Goal: Ask a question

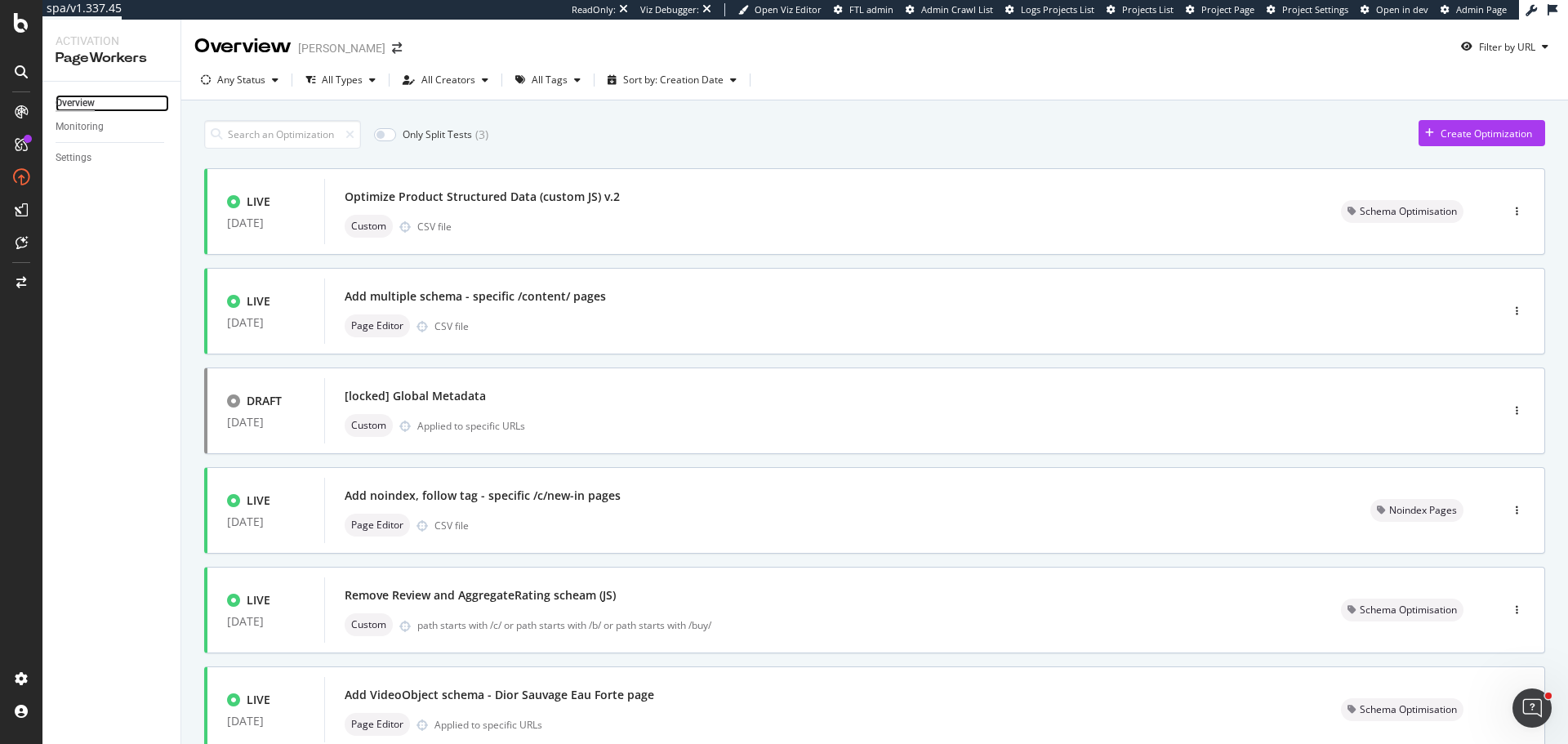
click at [77, 100] on div "Overview" at bounding box center [76, 103] width 39 height 17
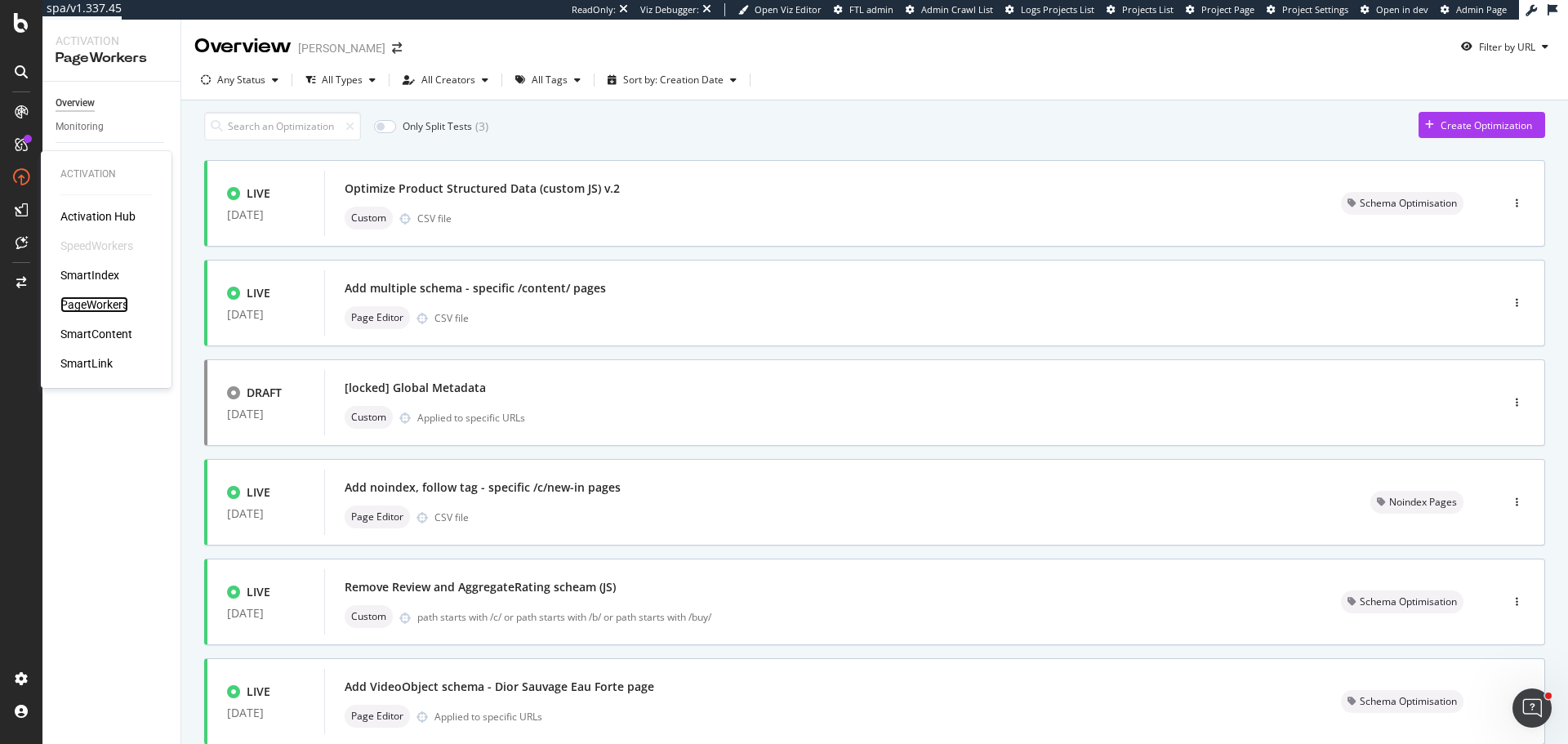
click at [107, 297] on div "PageWorkers" at bounding box center [94, 304] width 68 height 16
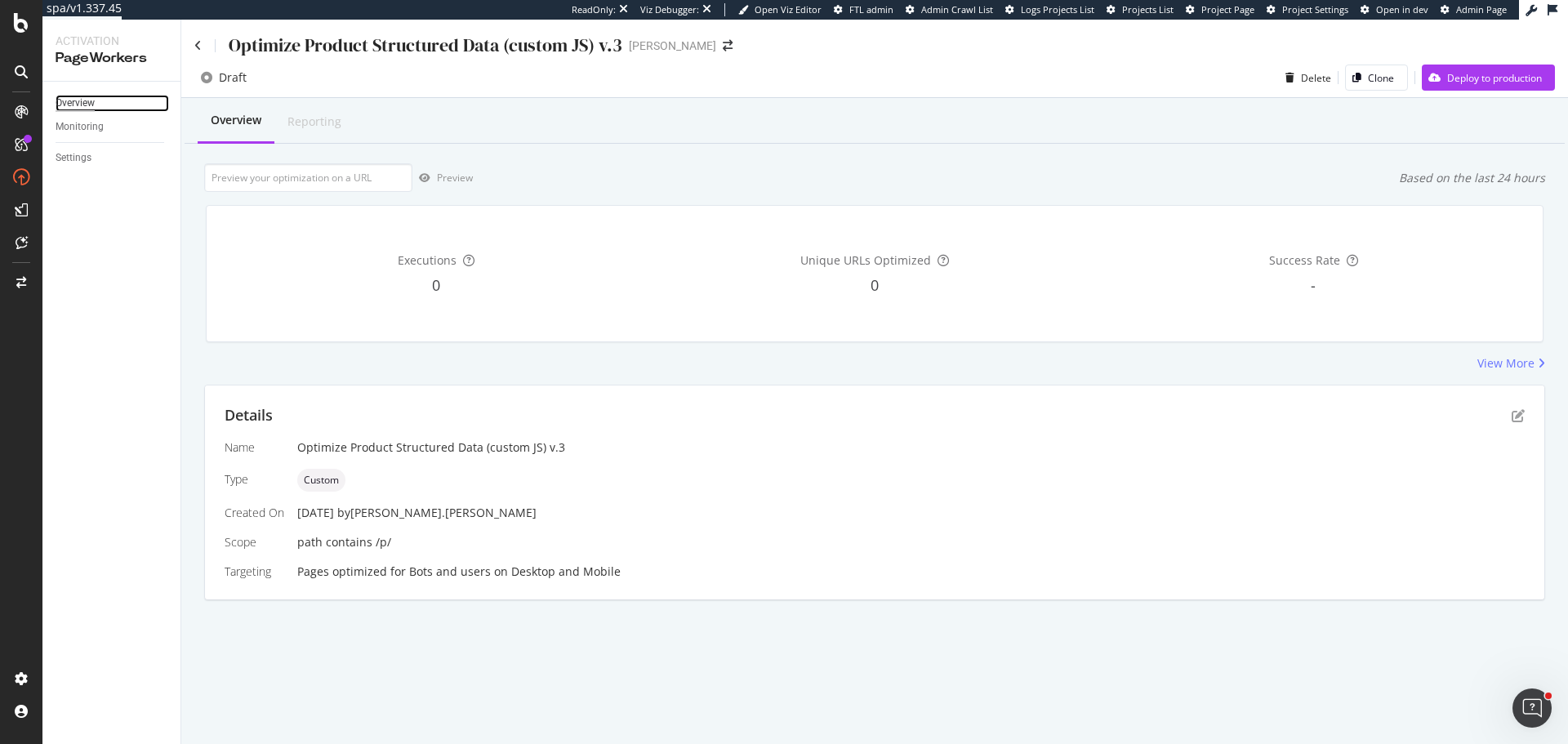
click at [64, 109] on div "Overview" at bounding box center [76, 103] width 39 height 17
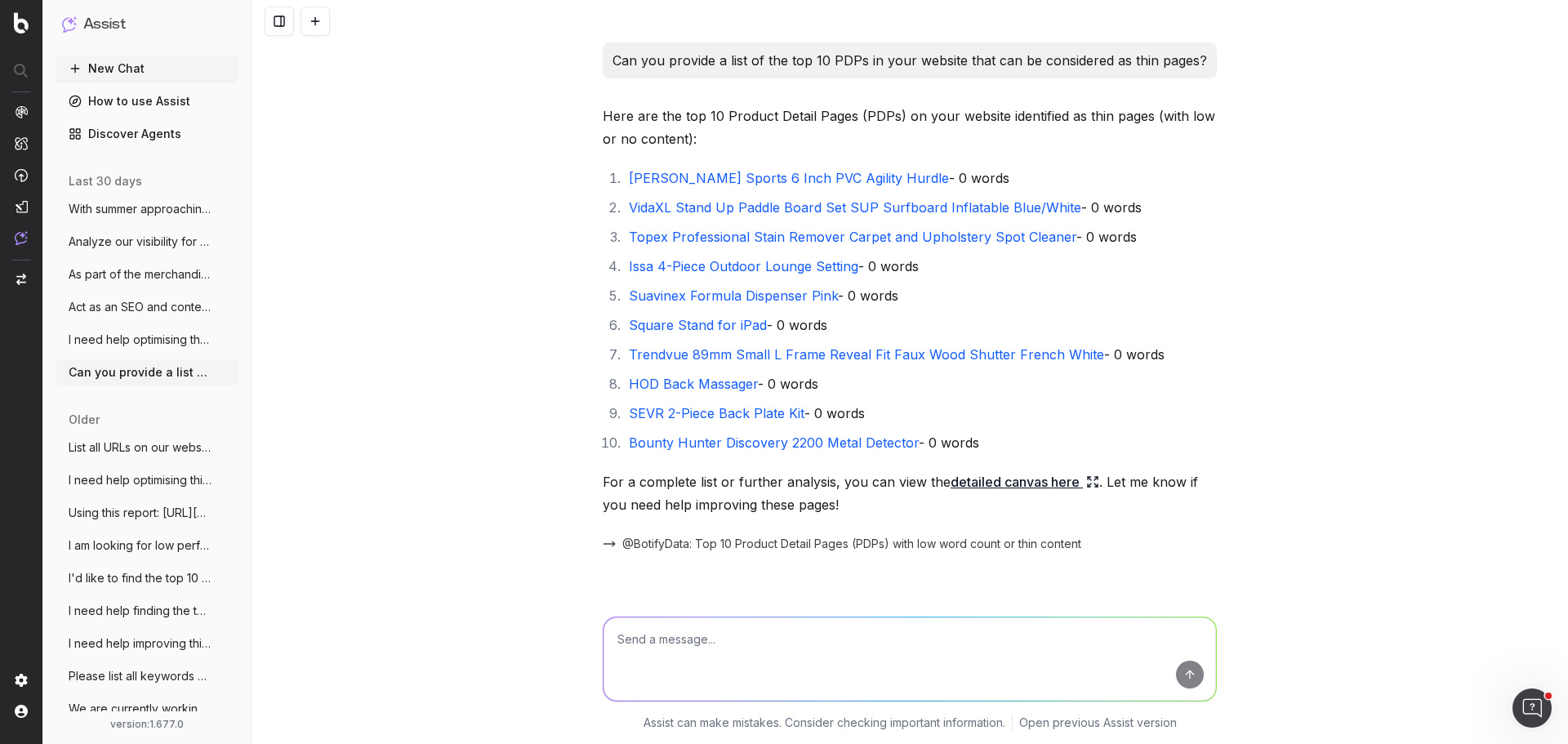
click at [733, 63] on p "Can you provide a list of the top 10 PDPs in your website that can be considere…" at bounding box center [910, 60] width 595 height 23
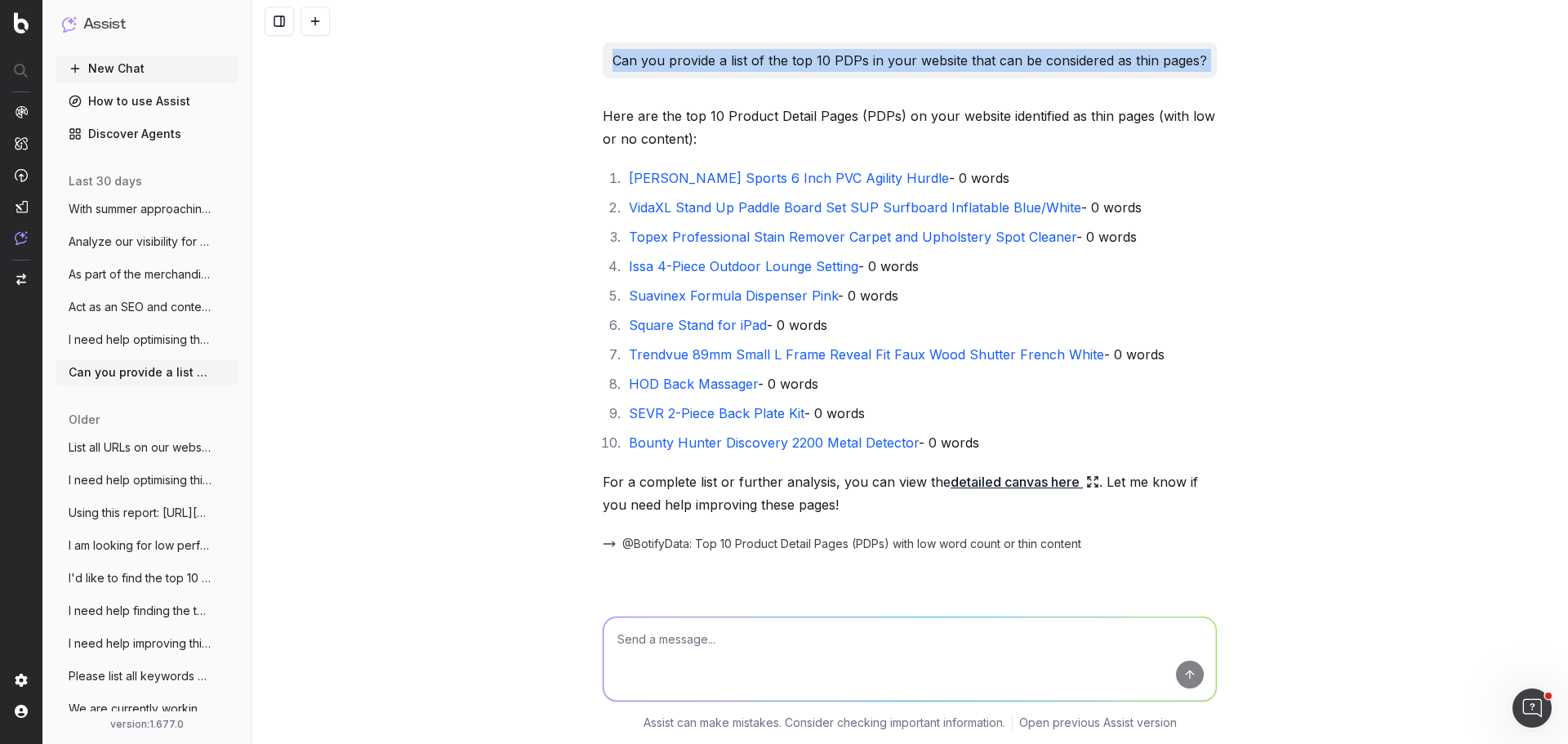
click at [733, 63] on p "Can you provide a list of the top 10 PDPs in your website that can be considere…" at bounding box center [910, 60] width 595 height 23
copy p "Can you provide a list of the top 10 PDPs in your website that can be considere…"
click at [108, 66] on button "New Chat" at bounding box center [147, 69] width 183 height 26
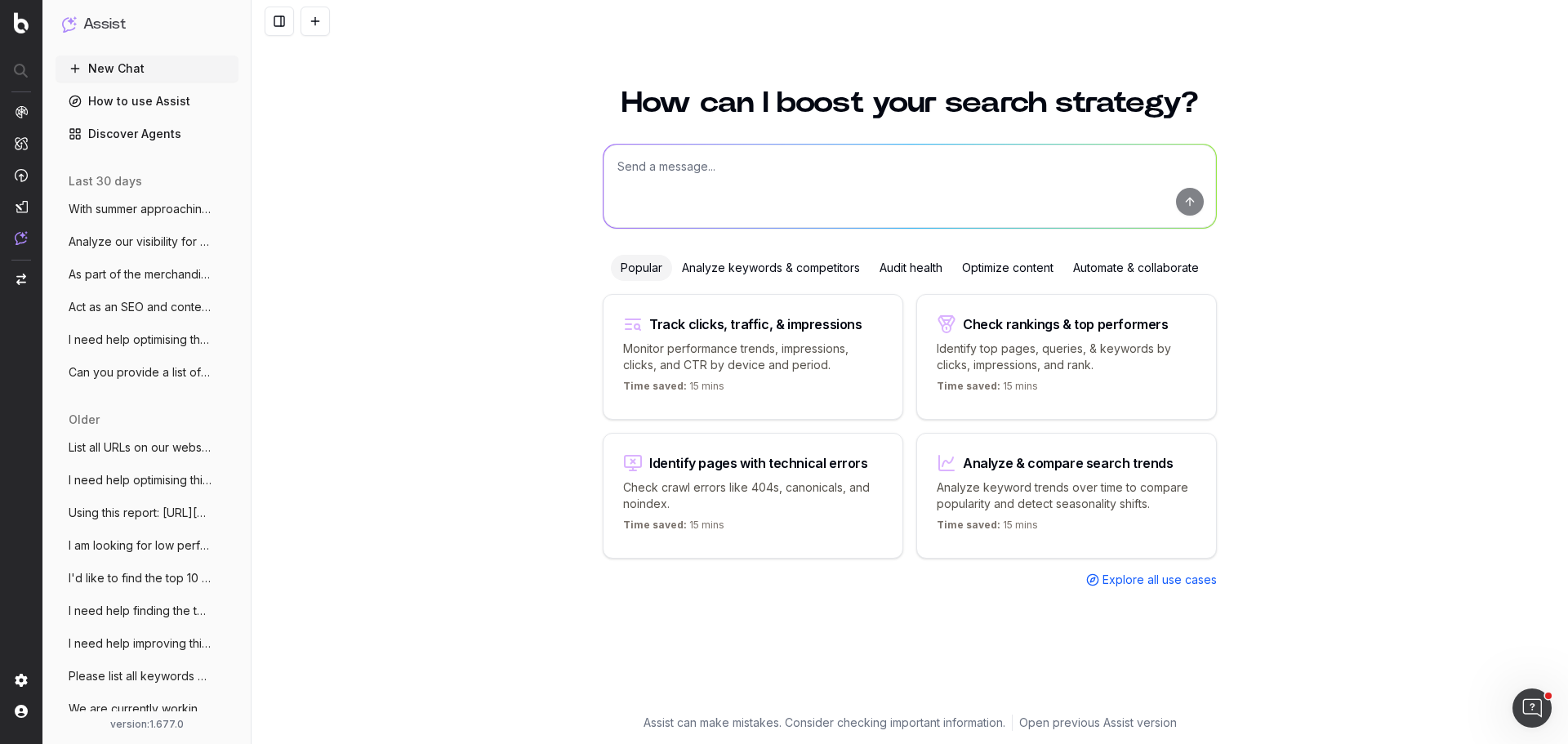
click at [807, 174] on textarea at bounding box center [910, 185] width 613 height 83
paste textarea "Can you provide a list of the top 10 PDPs in your website that can be considere…"
type textarea "Can you provide a list of the top 10 PDPs in your website that can be considere…"
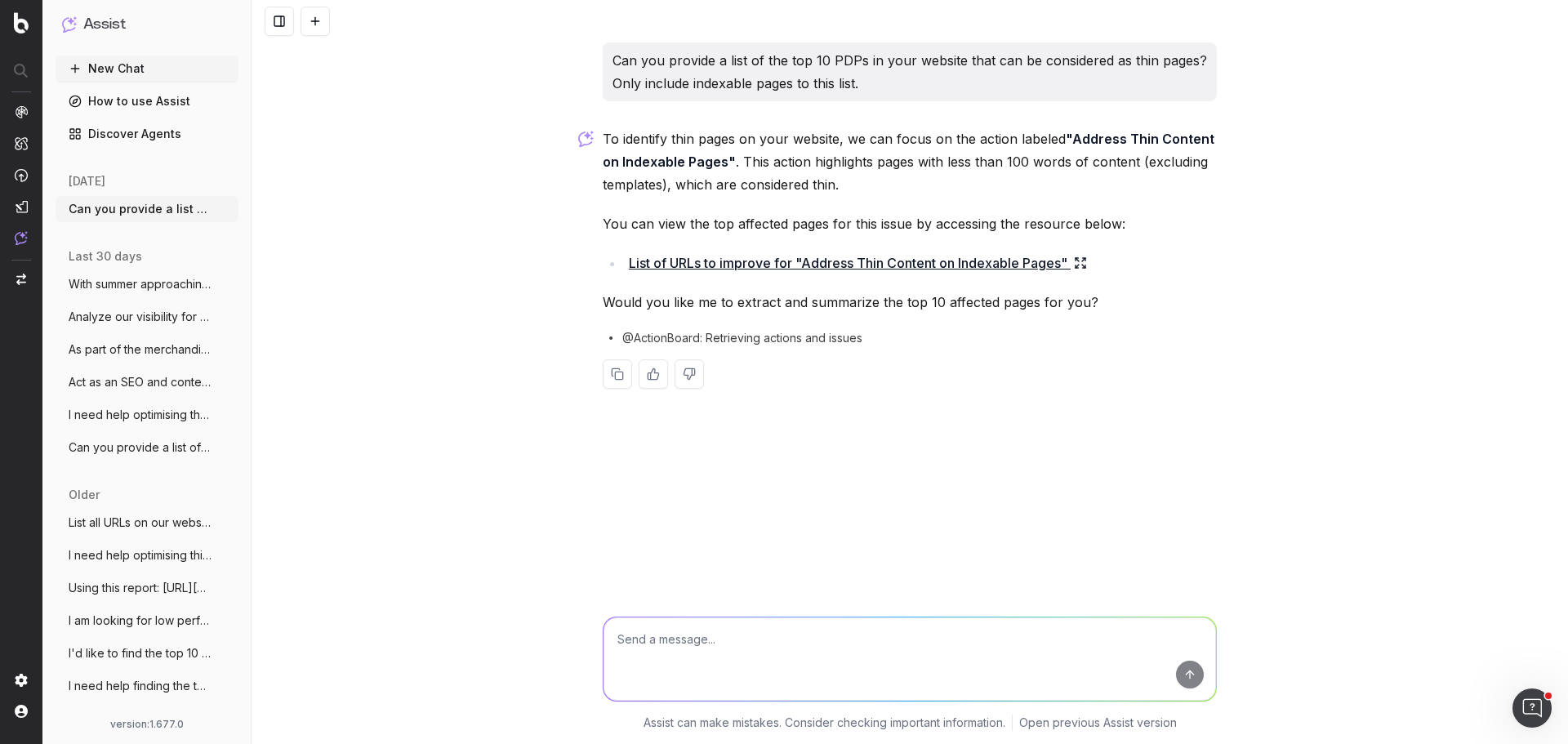
click at [895, 267] on link "List of URLs to improve for "Address Thin Content on Indexable Pages"" at bounding box center [858, 263] width 458 height 23
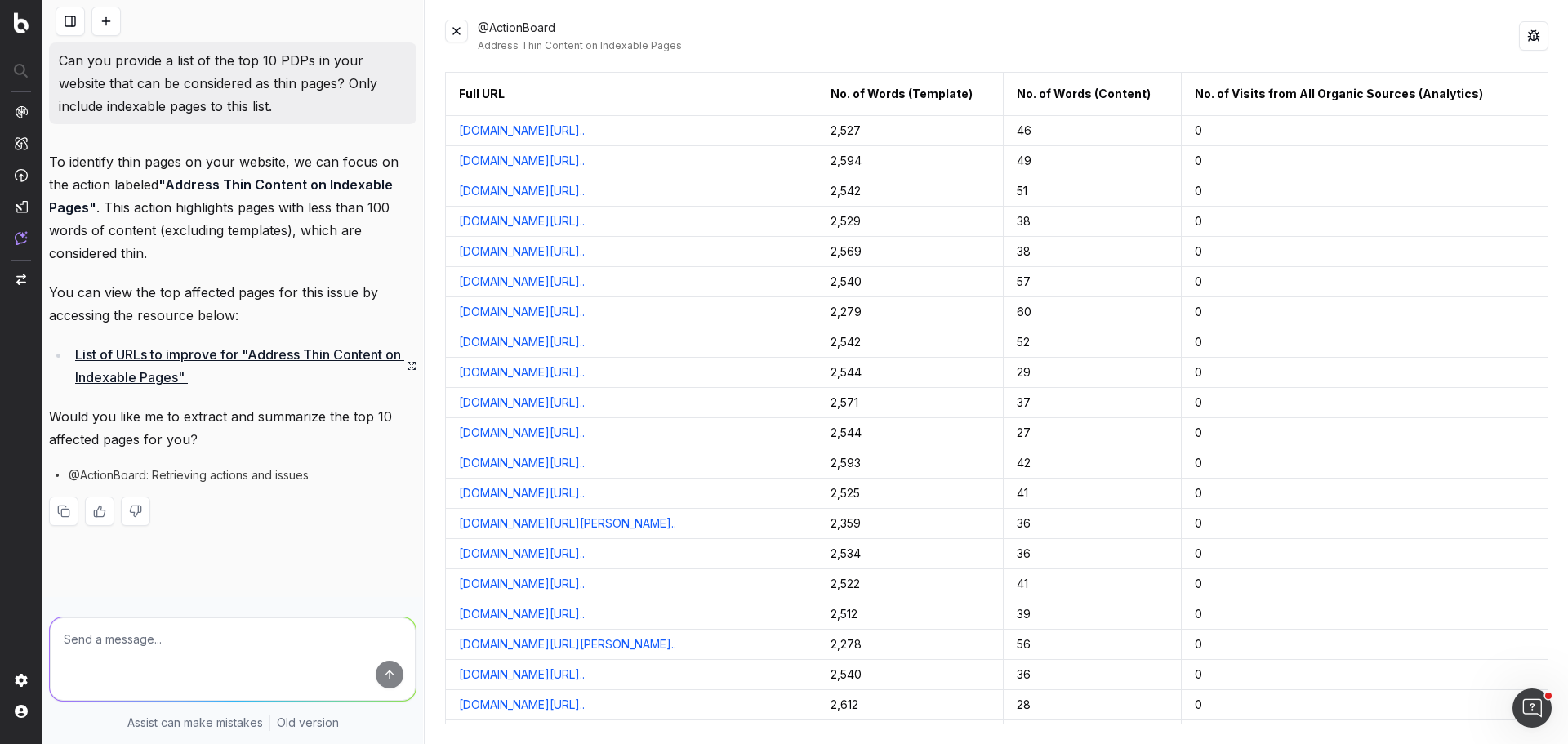
click at [457, 30] on button at bounding box center [456, 31] width 23 height 23
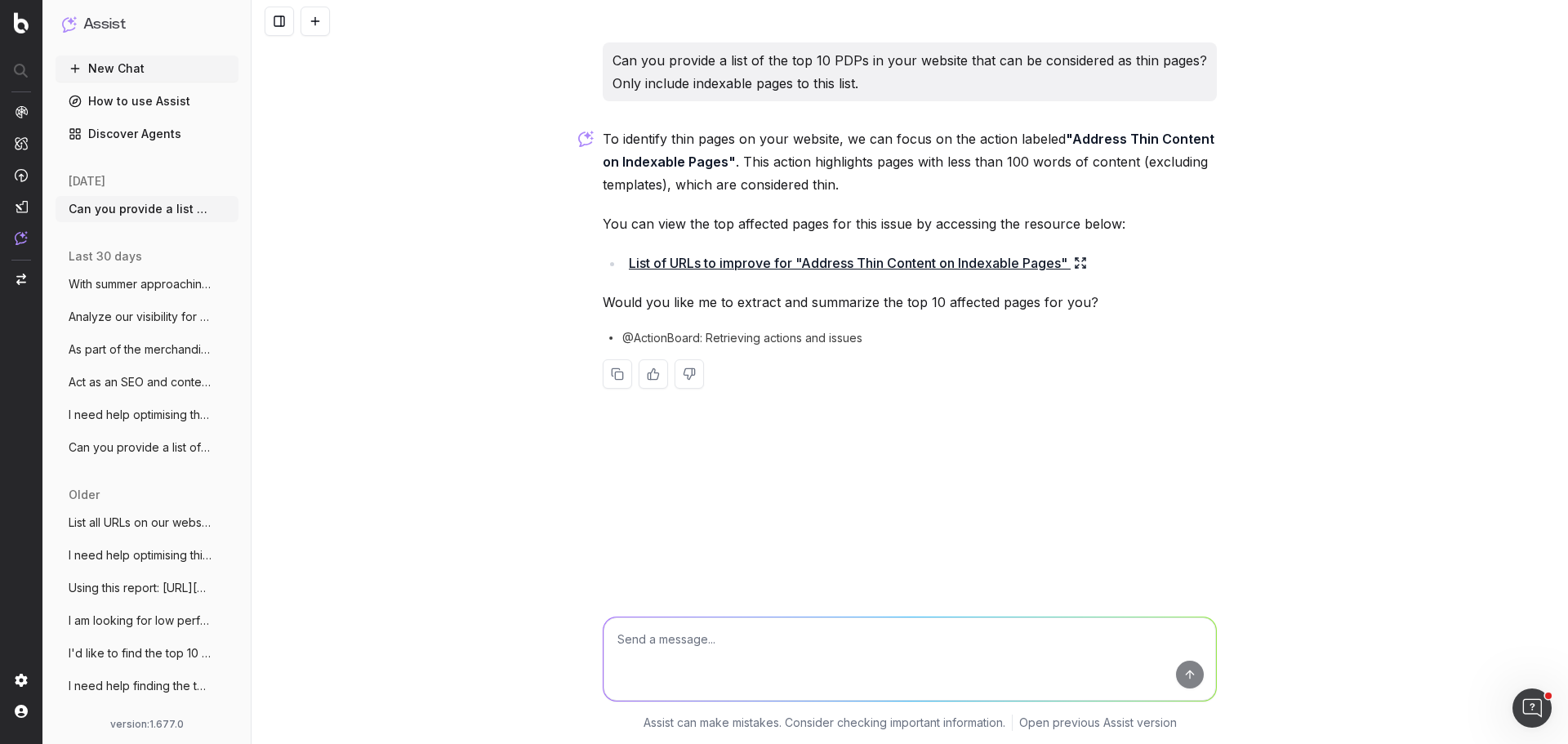
click at [765, 87] on p "Can you provide a list of the top 10 PDPs in your website that can be considere…" at bounding box center [910, 71] width 595 height 45
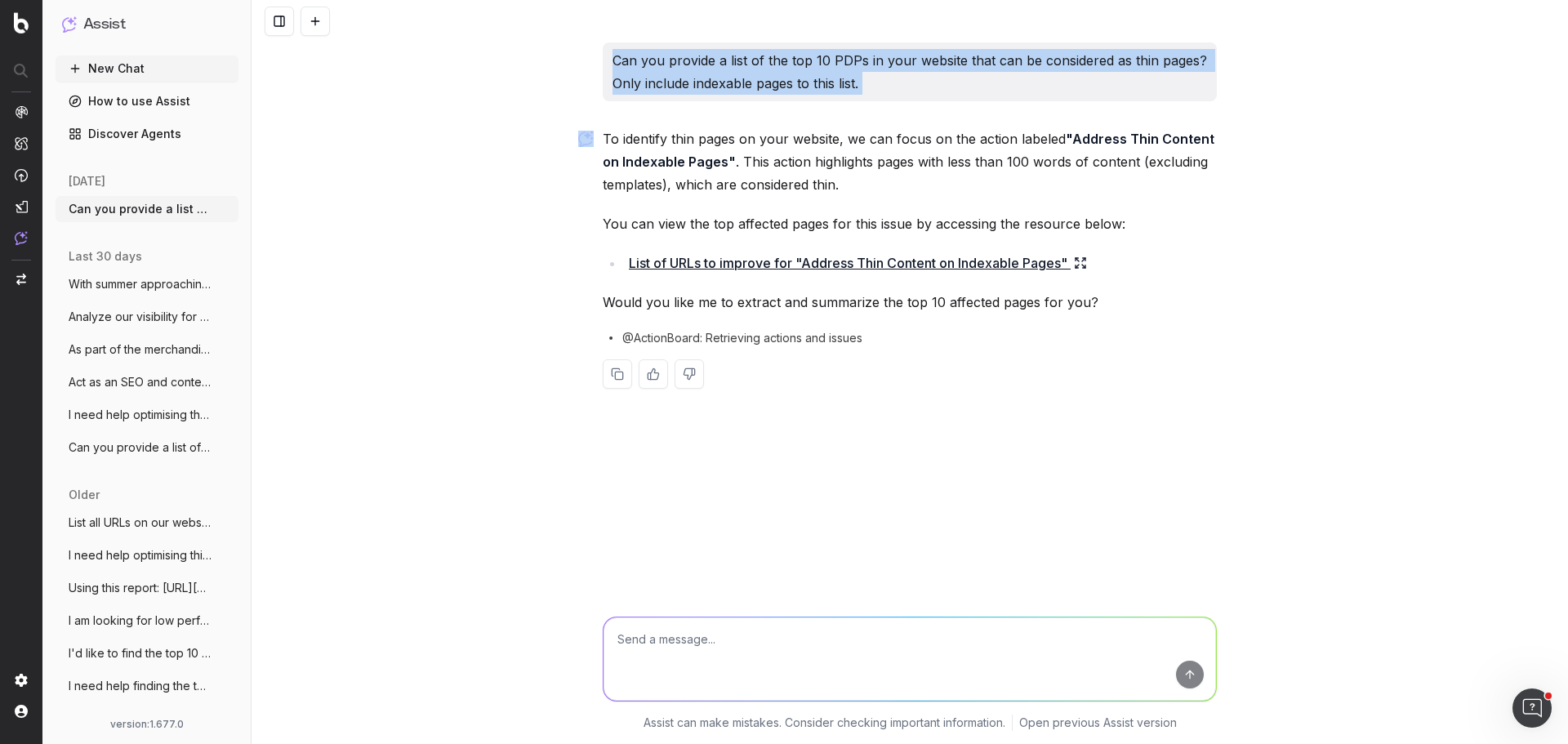
click at [765, 87] on p "Can you provide a list of the top 10 PDPs in your website that can be considere…" at bounding box center [910, 71] width 595 height 45
copy p "Can you provide a list of the top 10 PDPs in your website that can be considere…"
click at [221, 211] on icon "button" at bounding box center [227, 209] width 13 height 13
click at [251, 204] on span "Delete" at bounding box center [251, 209] width 36 height 16
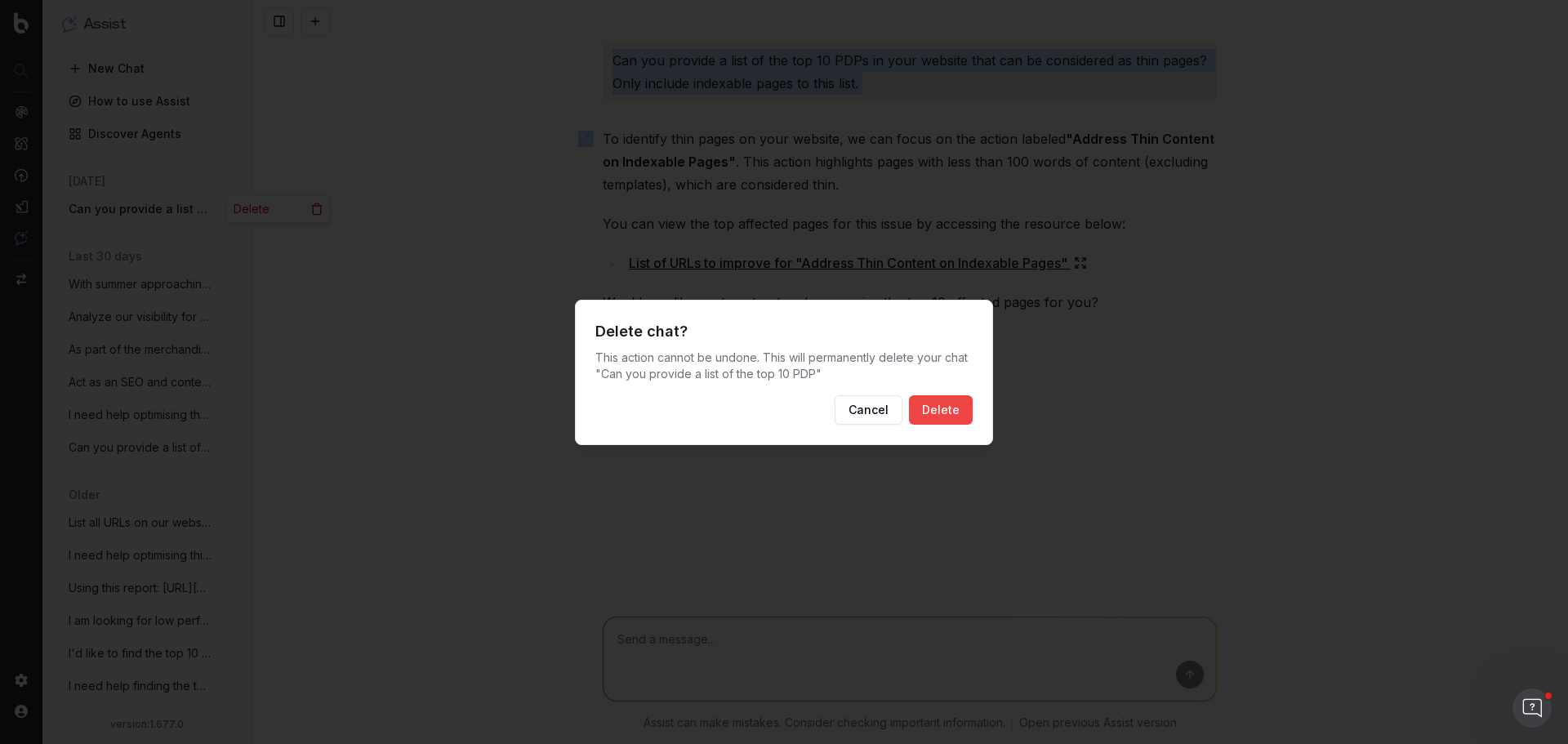
click at [935, 411] on button "Delete" at bounding box center [941, 409] width 64 height 29
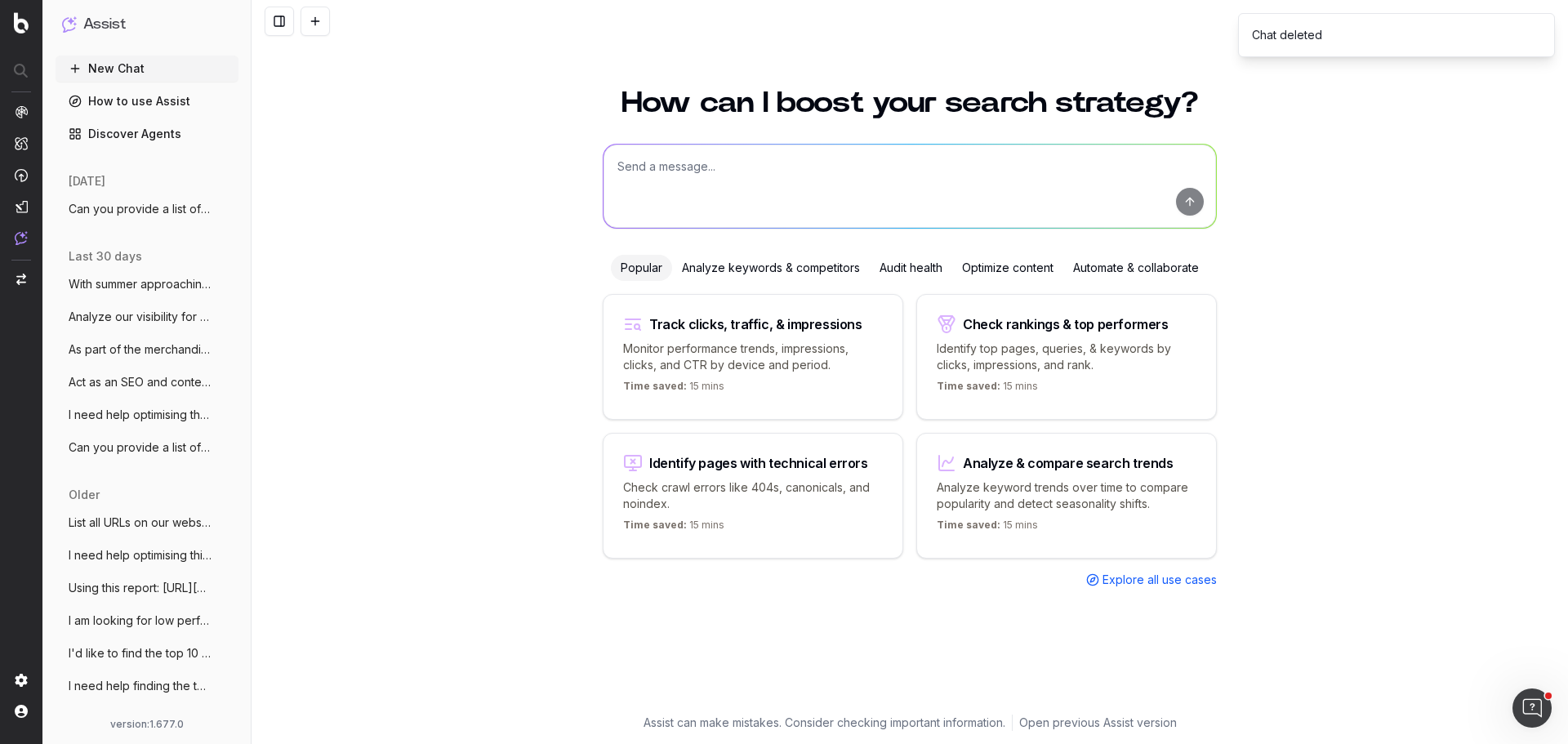
click at [116, 68] on button "New Chat" at bounding box center [147, 69] width 183 height 26
